Goal: Find specific page/section: Find specific page/section

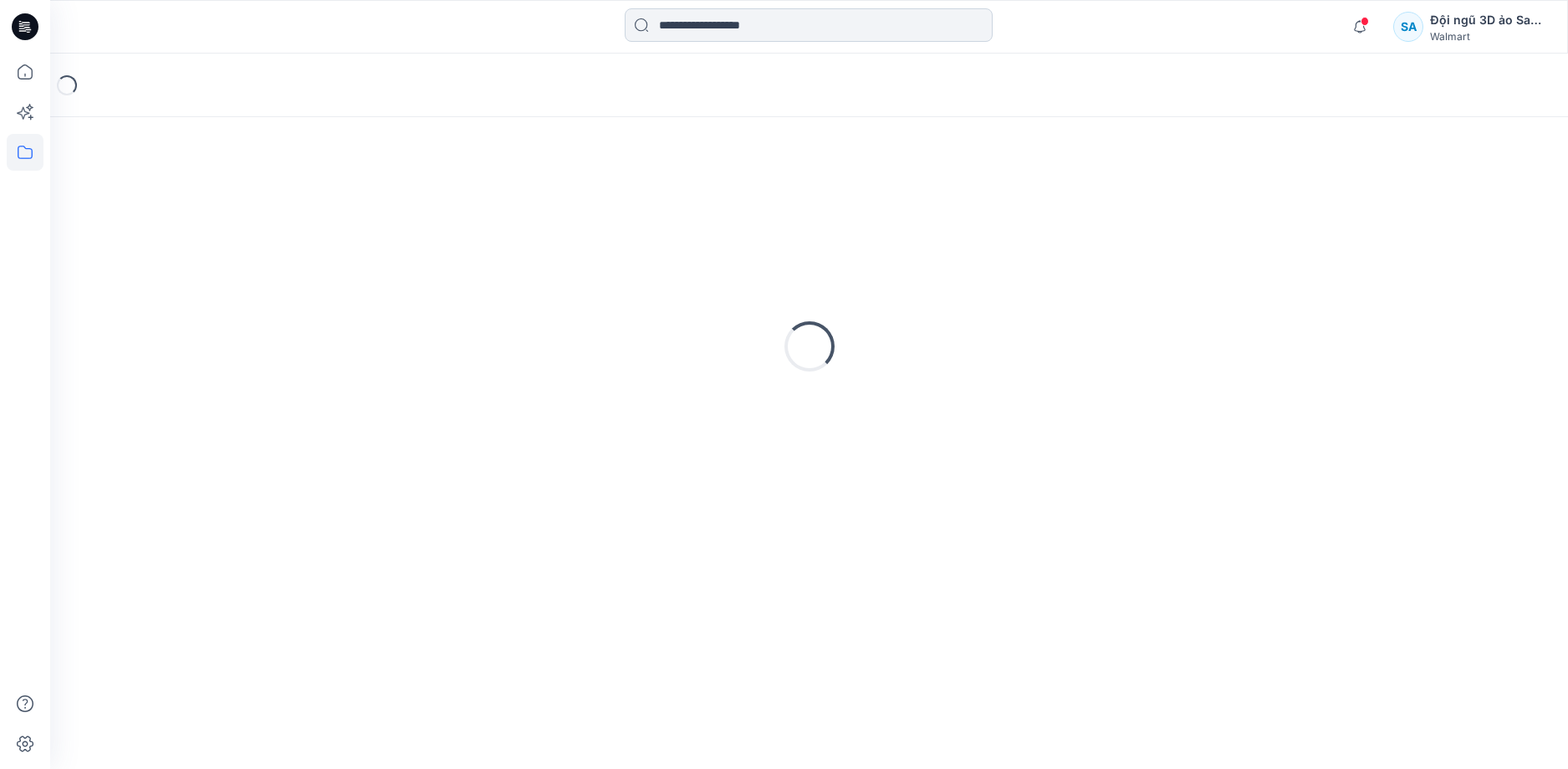
click at [760, 22] on input at bounding box center [809, 25] width 368 height 34
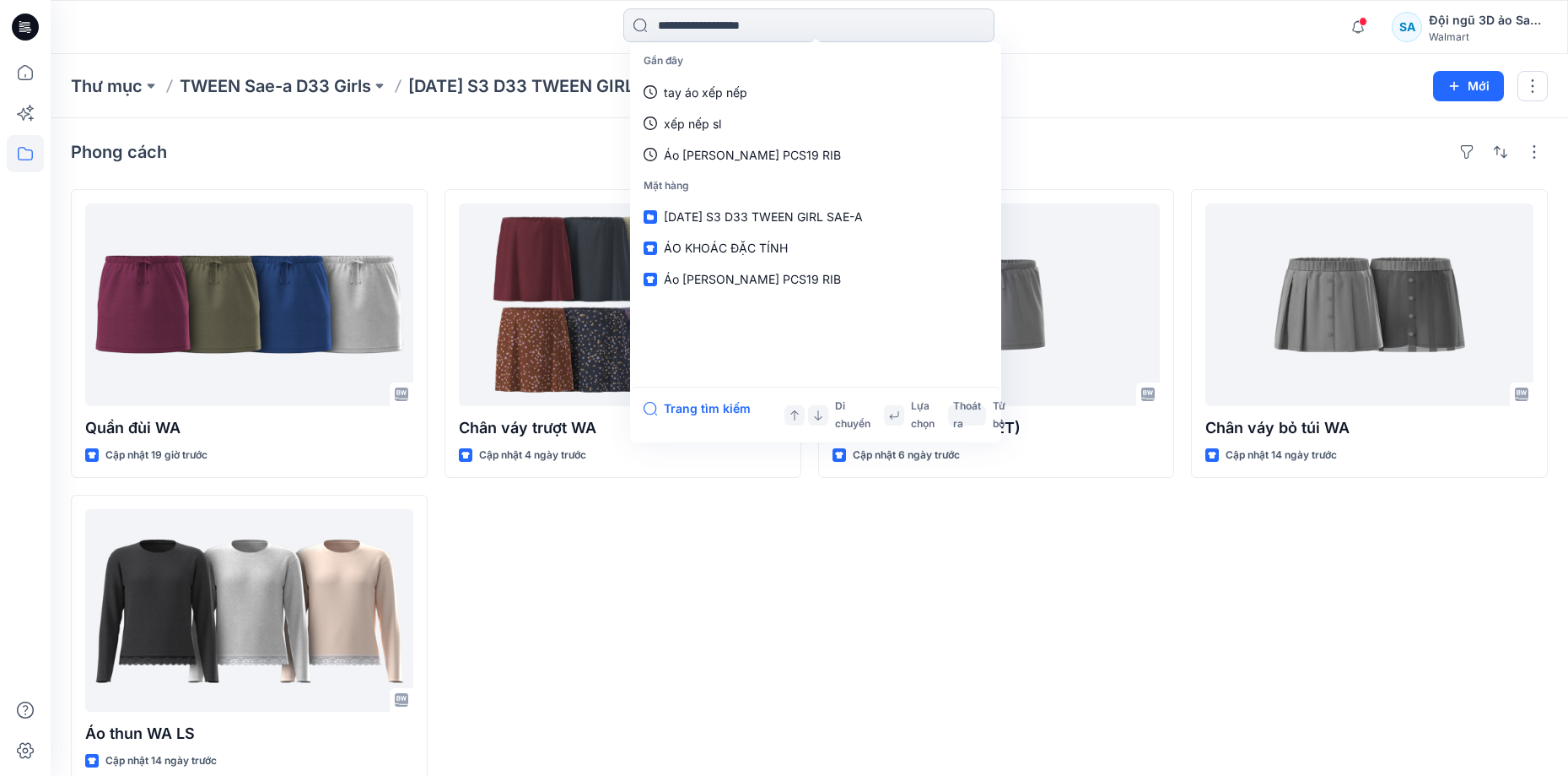
click at [811, 34] on input at bounding box center [808, 25] width 371 height 34
paste input "******"
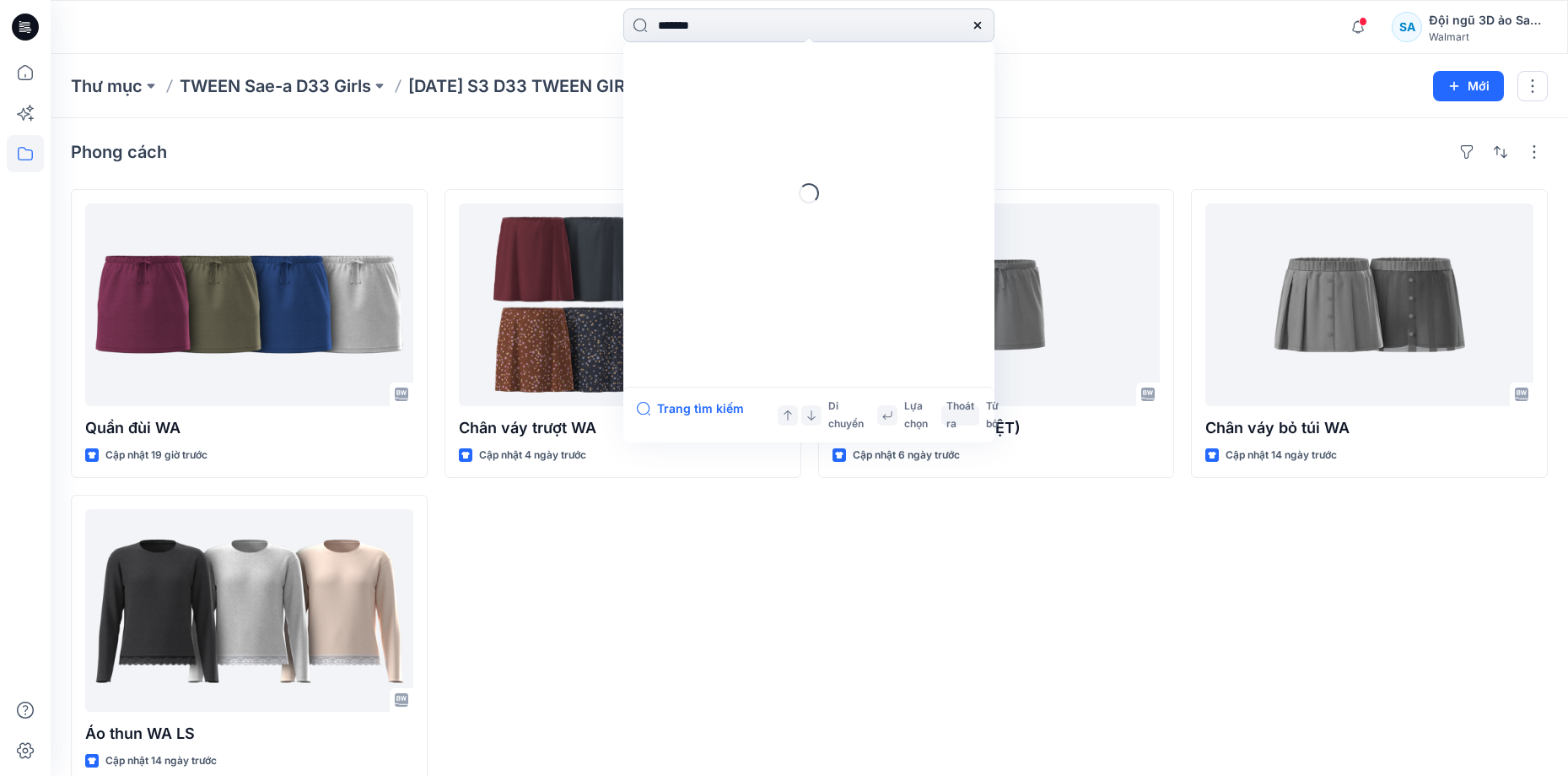
type input "******"
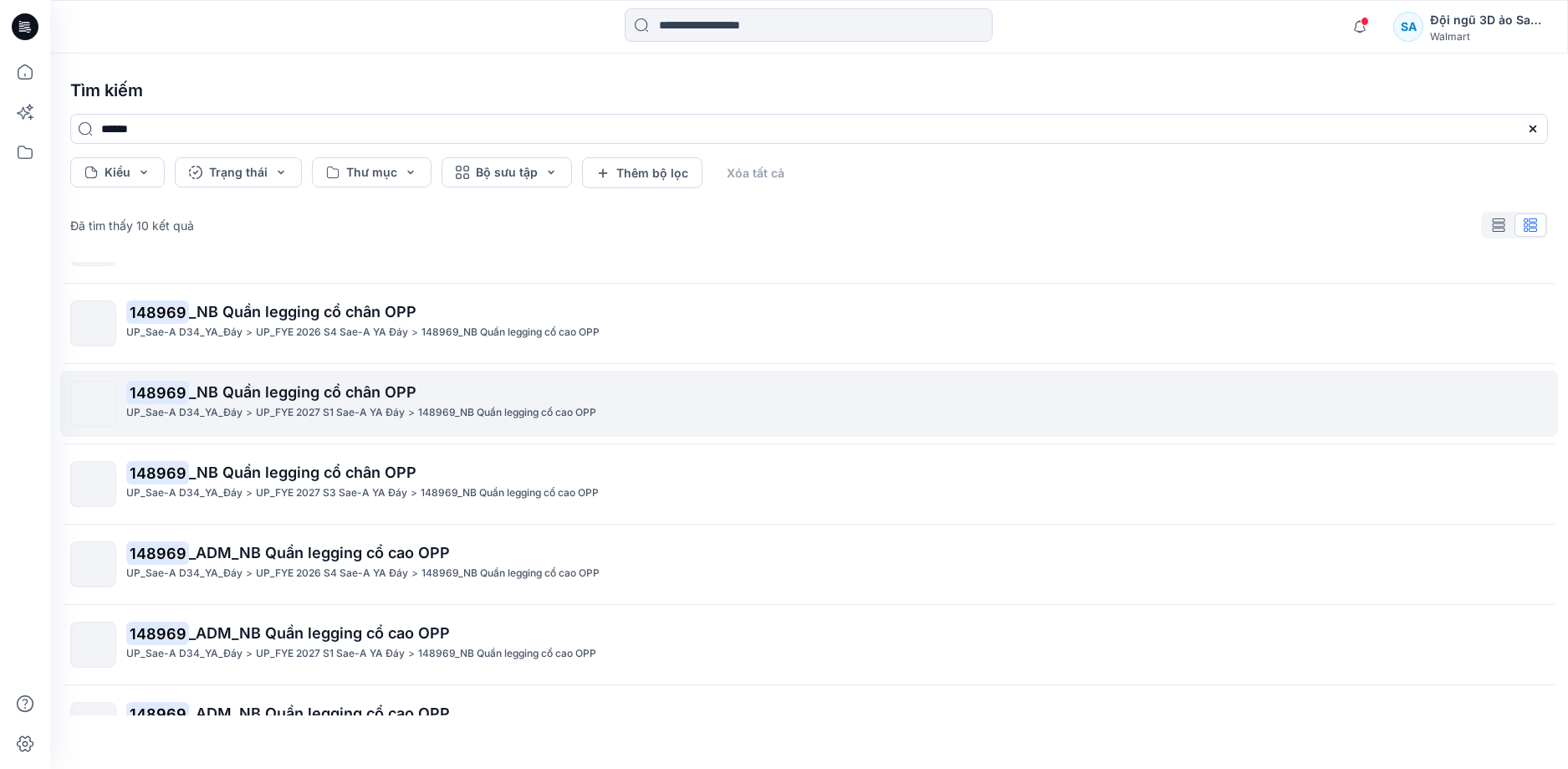
scroll to position [84, 0]
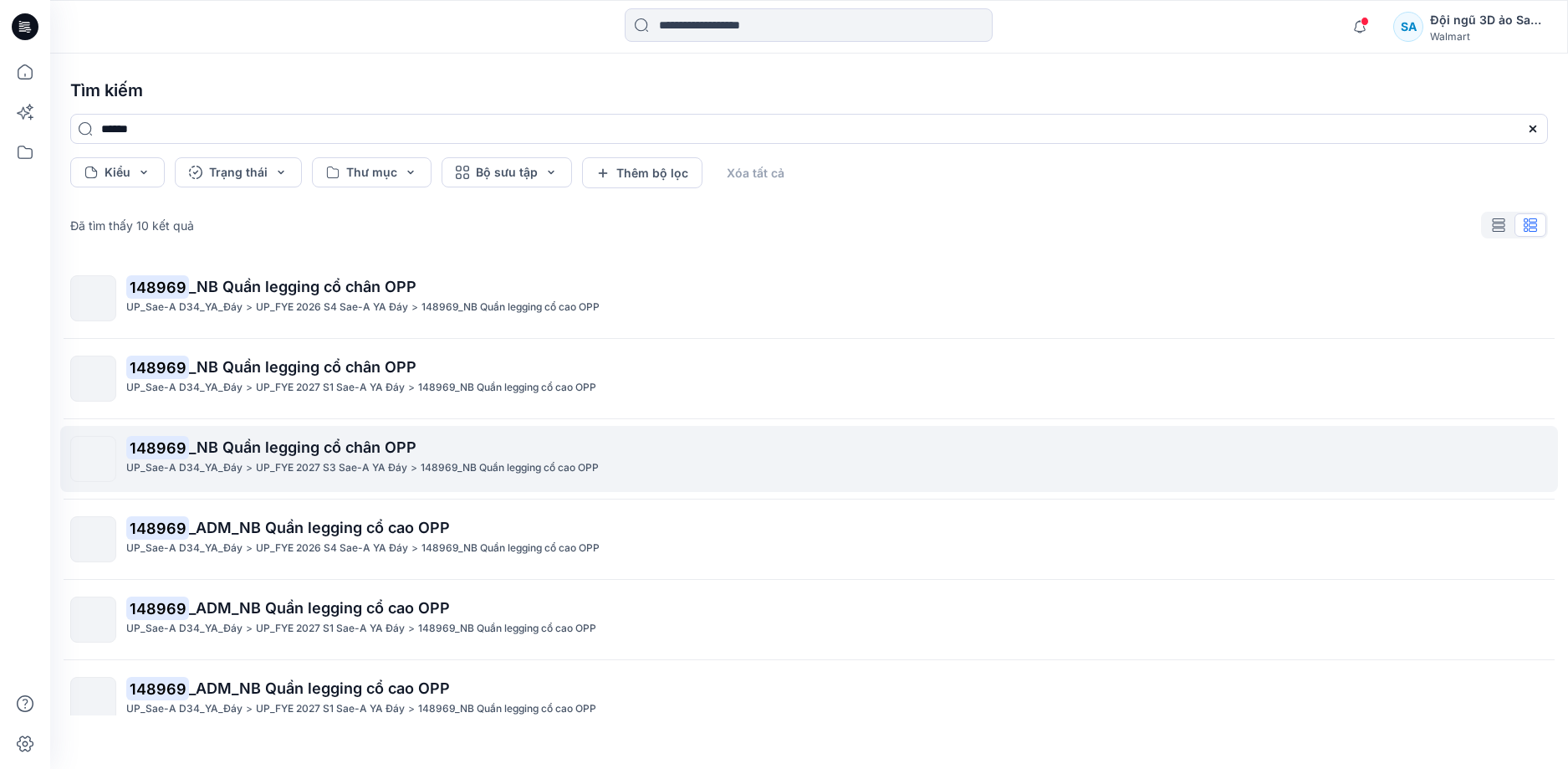
click at [376, 452] on font "_NB Quần legging cổ chân OPP" at bounding box center [303, 447] width 228 height 18
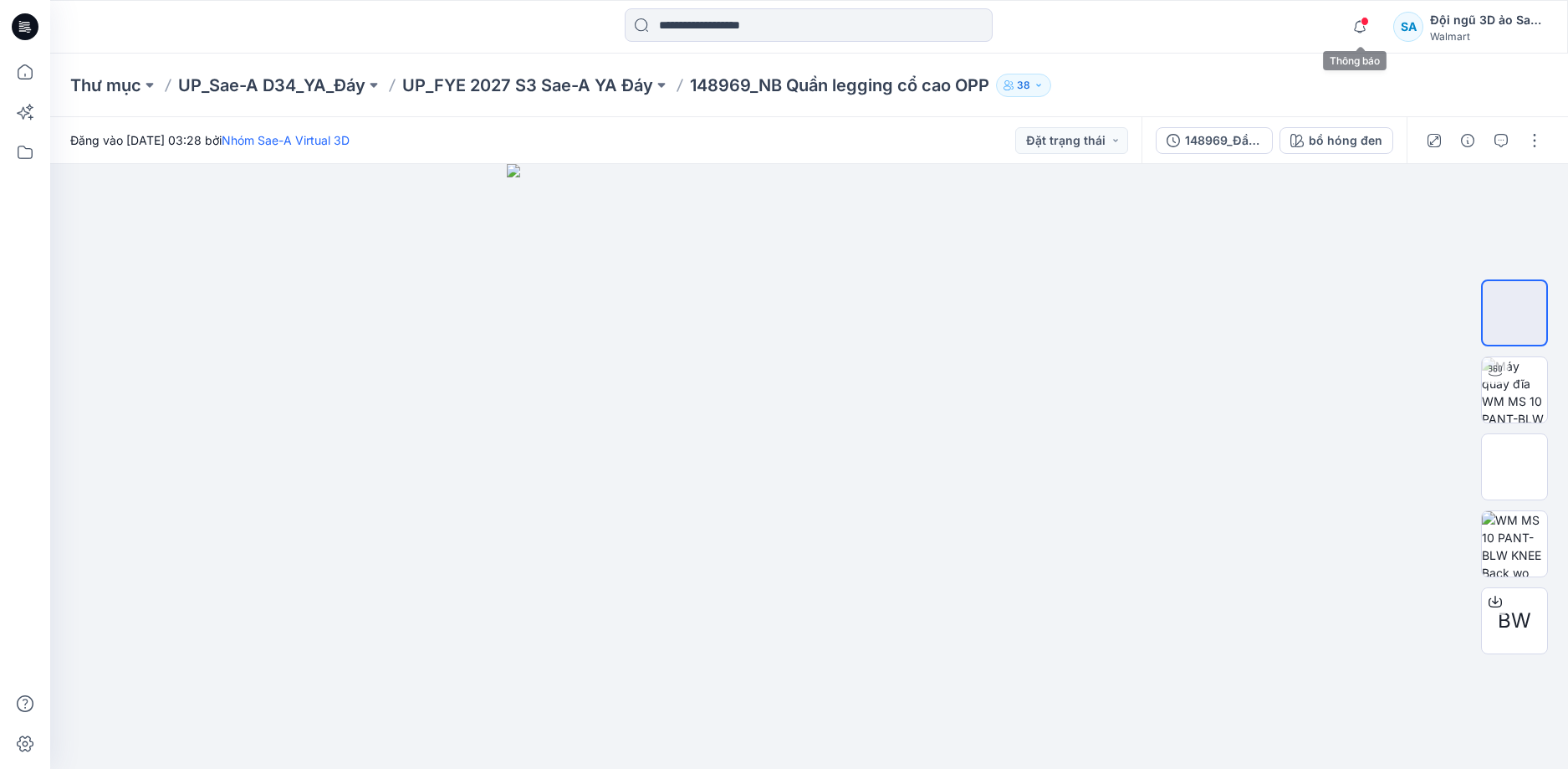
click at [1361, 20] on span at bounding box center [1364, 21] width 8 height 9
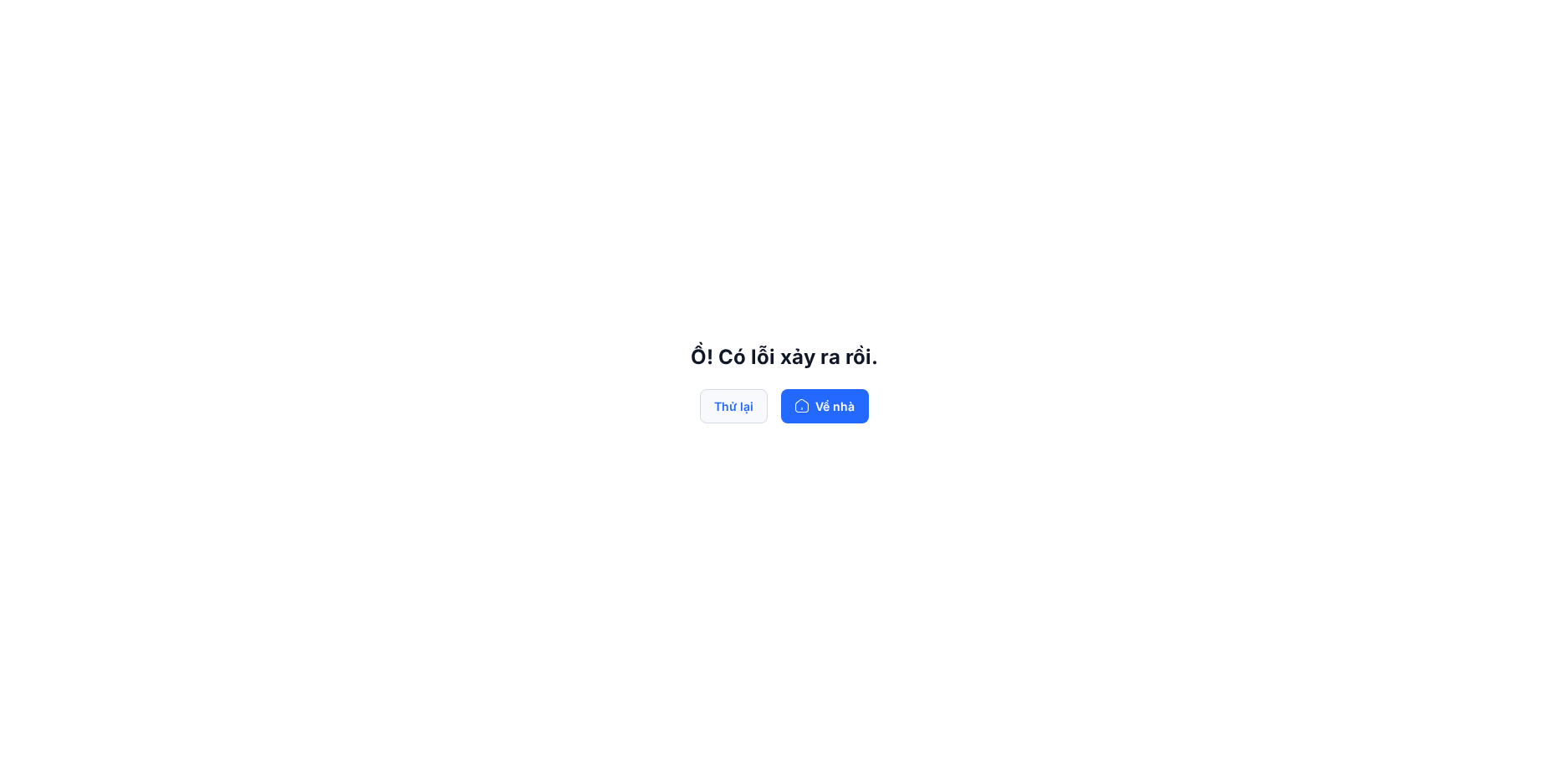
click at [745, 403] on font "Thử lại" at bounding box center [734, 406] width 40 height 14
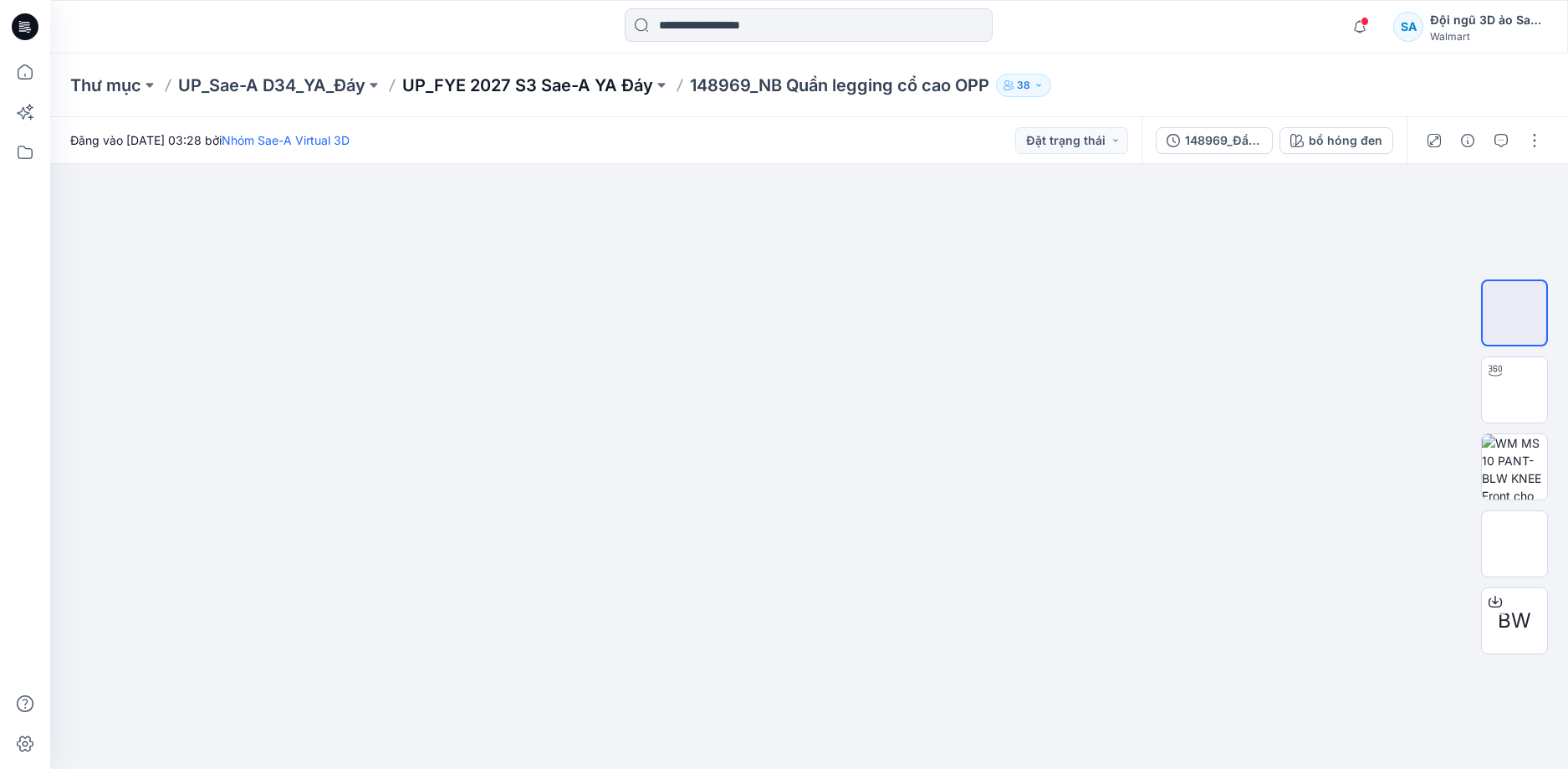
click at [620, 87] on font "UP_FYE 2027 S3 Sae-A YA Đáy" at bounding box center [528, 85] width 251 height 20
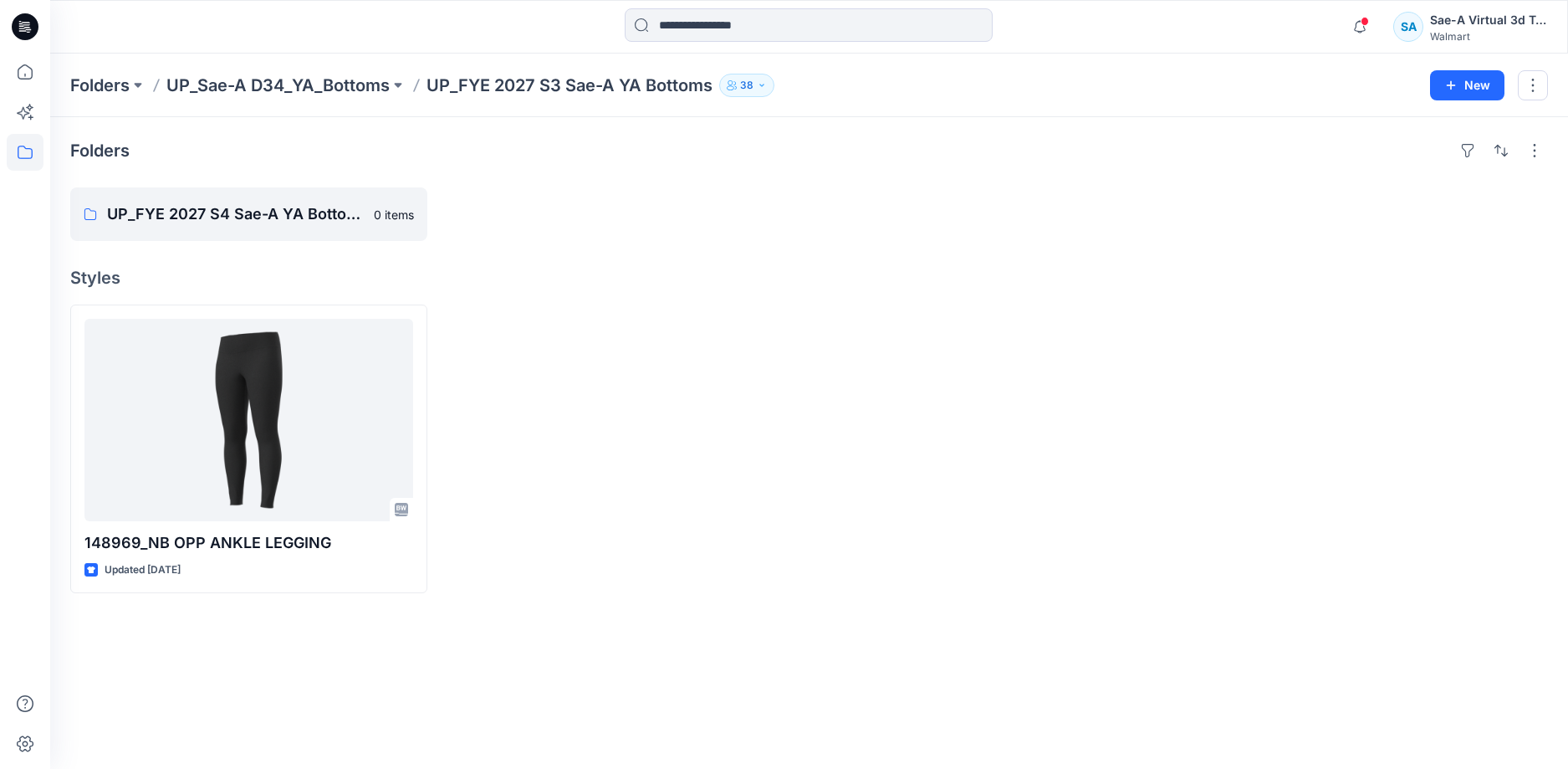
click at [1313, 204] on div at bounding box center [1369, 214] width 358 height 54
drag, startPoint x: 701, startPoint y: 326, endPoint x: 588, endPoint y: 222, distance: 153.6
click at [701, 326] on div at bounding box center [622, 449] width 358 height 289
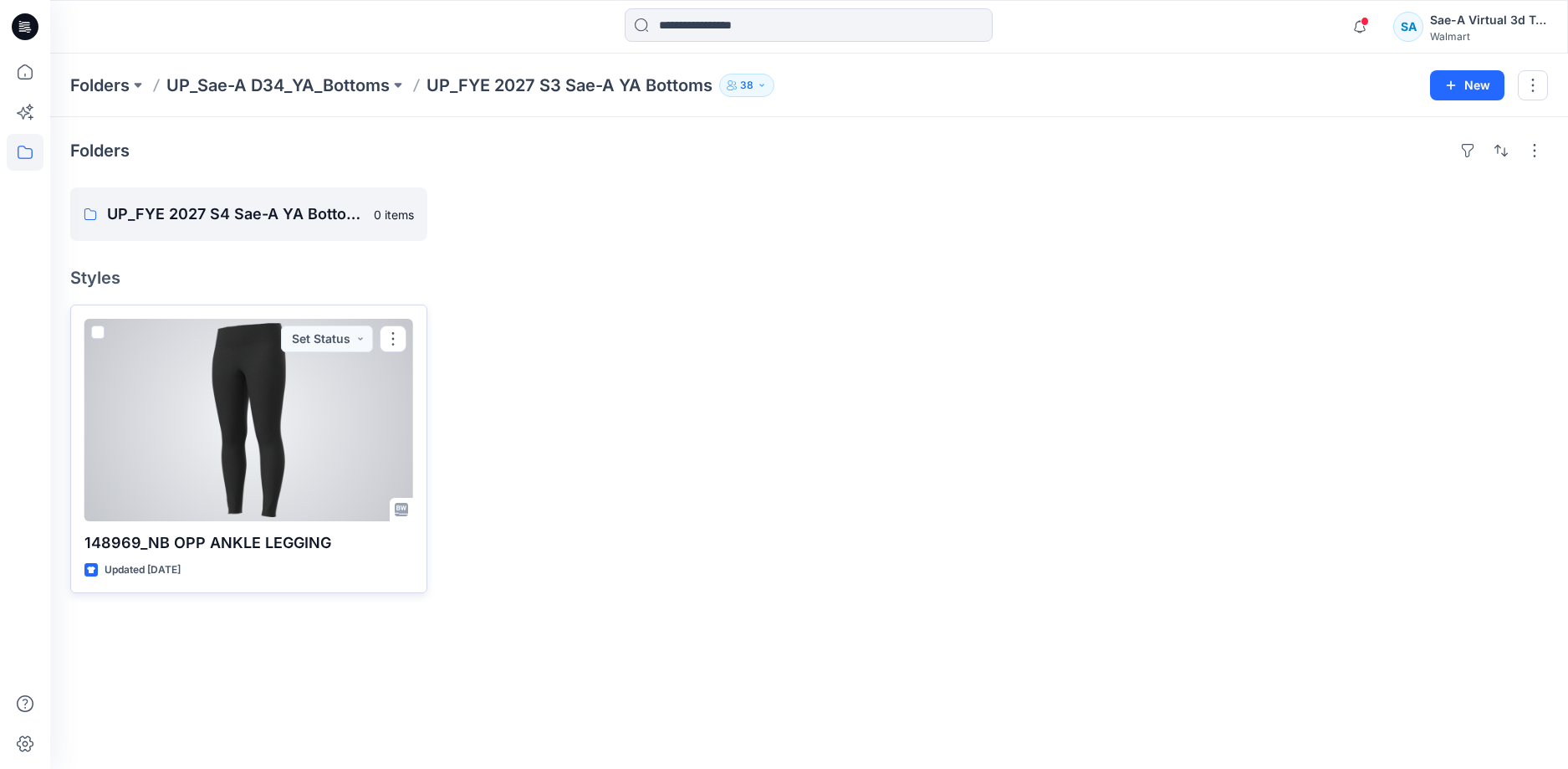
click at [273, 437] on div at bounding box center [249, 419] width 328 height 202
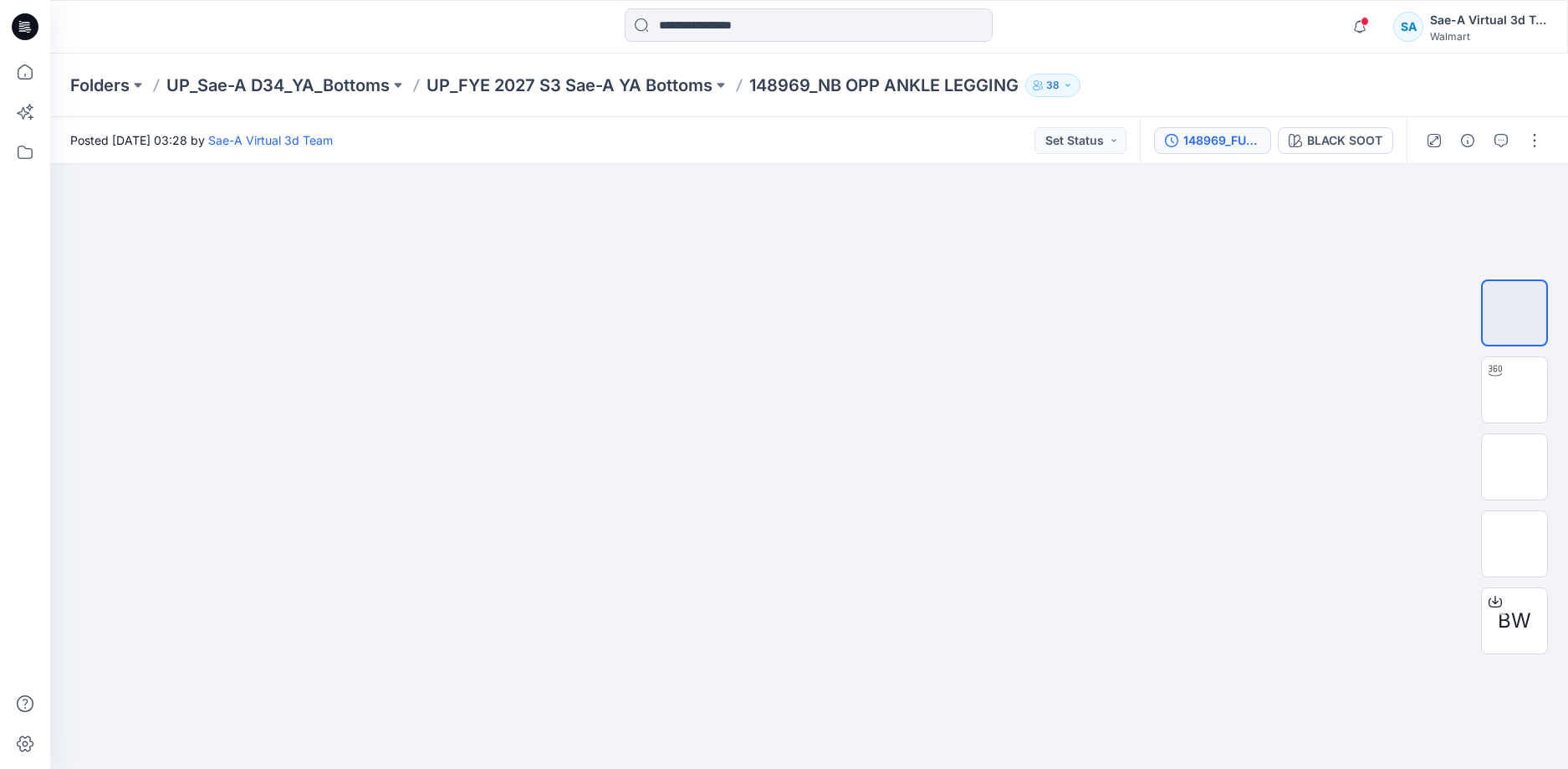
click at [1197, 133] on div "148969_FULL COLORWAYS" at bounding box center [1222, 140] width 77 height 19
